Goal: Task Accomplishment & Management: Manage account settings

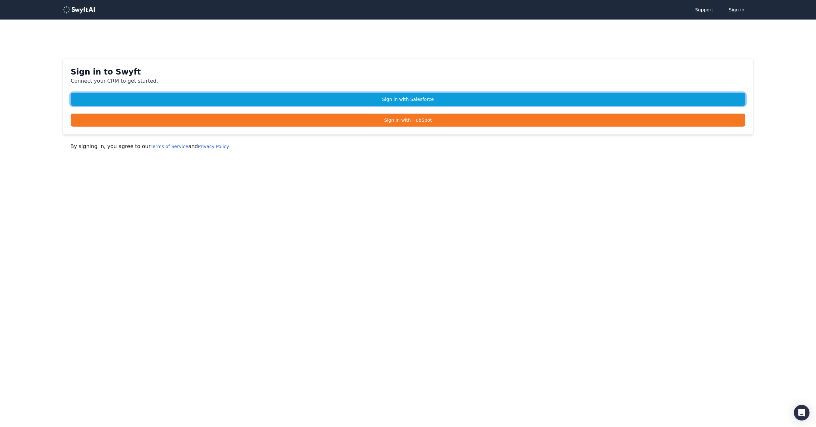
click at [413, 101] on link "Sign in with Salesforce" at bounding box center [408, 99] width 675 height 13
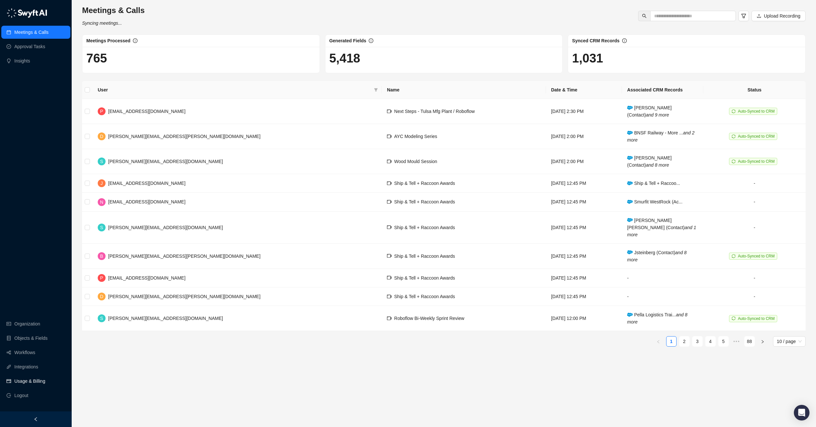
click at [36, 382] on link "Usage & Billing" at bounding box center [29, 381] width 31 height 13
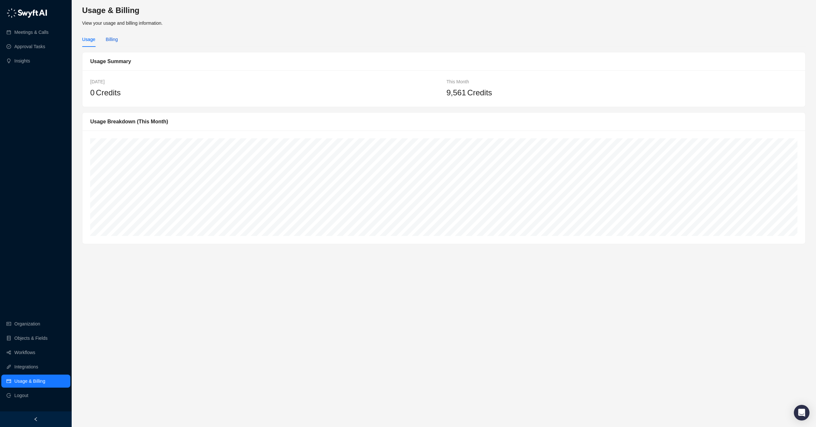
click at [110, 37] on div "Billing" at bounding box center [112, 39] width 12 height 7
